Goal: Transaction & Acquisition: Purchase product/service

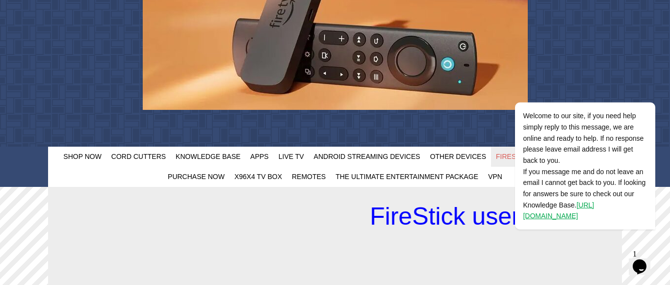
scroll to position [100, 0]
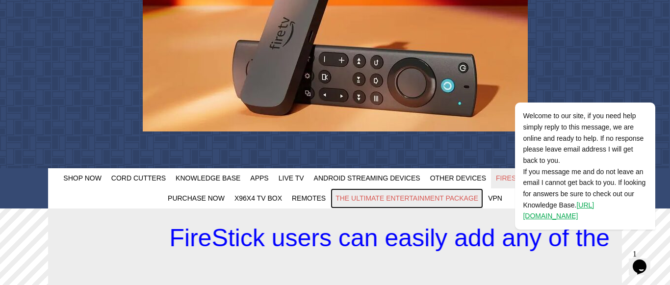
click at [440, 201] on span "The Ultimate Entertainment Package" at bounding box center [407, 198] width 143 height 8
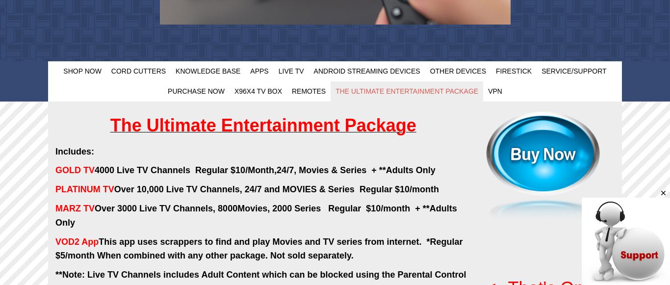
scroll to position [250, 0]
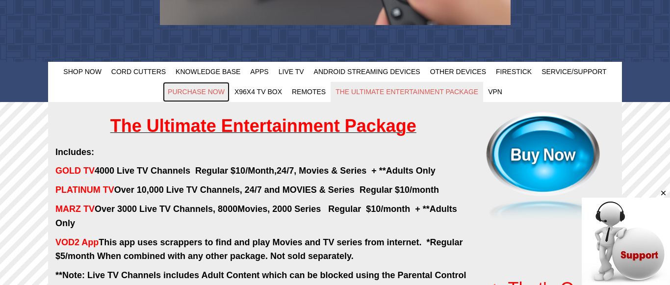
click at [189, 93] on span "Purchase Now" at bounding box center [196, 92] width 57 height 8
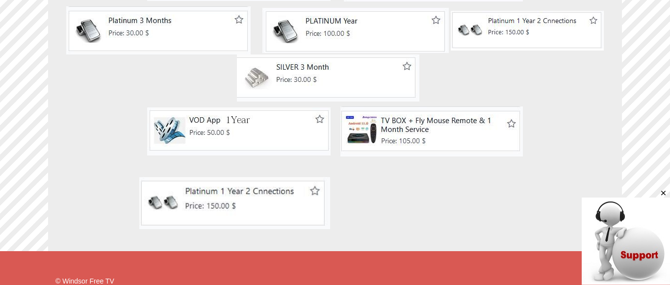
scroll to position [500, 0]
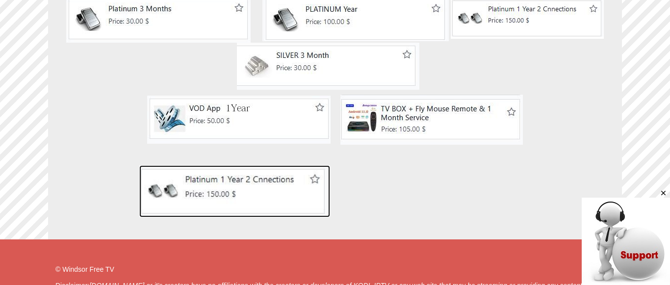
click at [210, 192] on img at bounding box center [234, 191] width 191 height 52
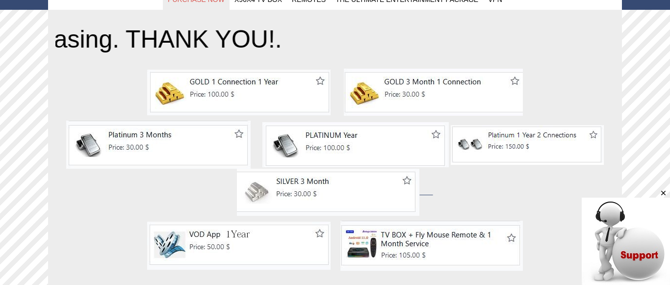
scroll to position [250, 0]
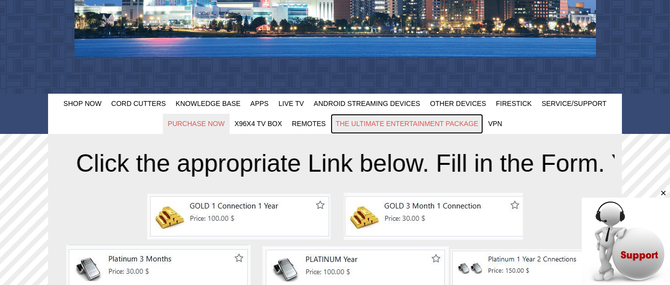
click at [424, 123] on span "The Ultimate Entertainment Package" at bounding box center [407, 124] width 143 height 8
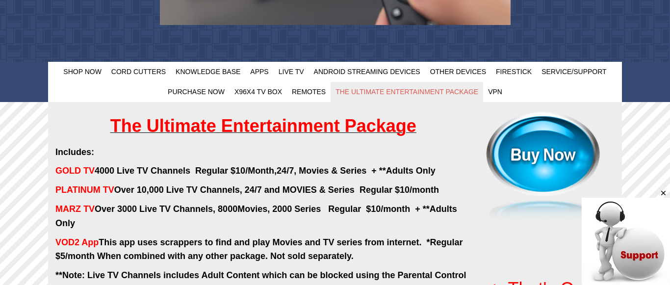
scroll to position [300, 0]
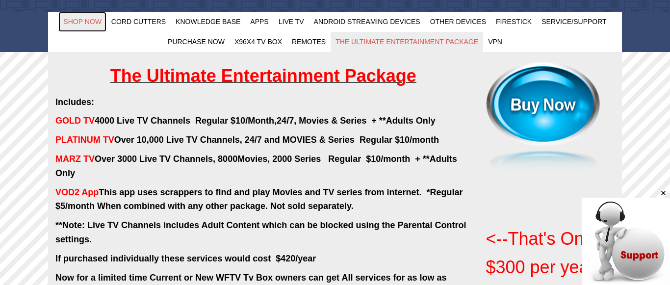
click at [80, 22] on span "Shop Now" at bounding box center [82, 22] width 38 height 8
click at [496, 42] on span "VPN" at bounding box center [495, 42] width 14 height 8
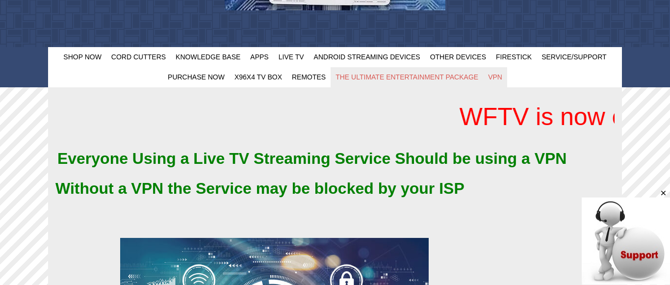
scroll to position [50, 0]
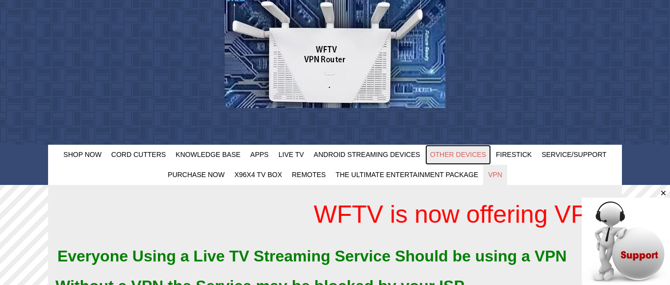
click at [451, 156] on span "Other Devices" at bounding box center [458, 155] width 56 height 8
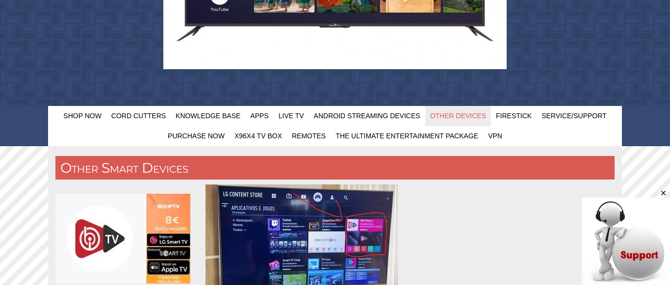
scroll to position [200, 0]
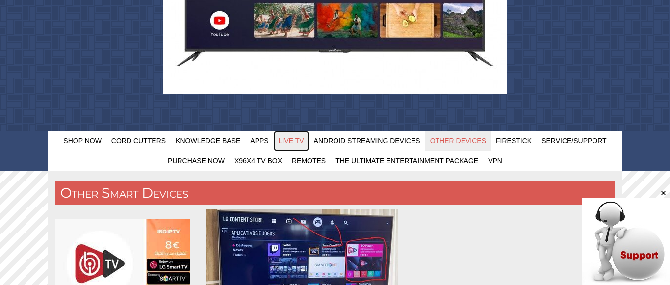
click at [286, 140] on span "Live TV" at bounding box center [292, 141] width 26 height 8
